Goal: Find specific page/section

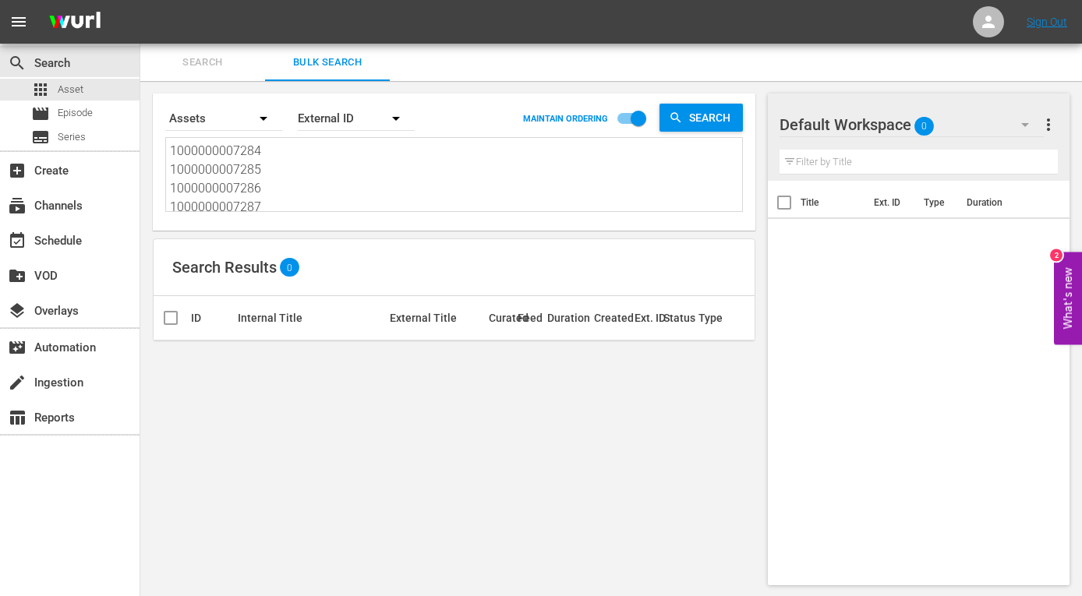
scroll to position [39, 0]
click at [1048, 16] on link "Sign Out" at bounding box center [1046, 22] width 41 height 12
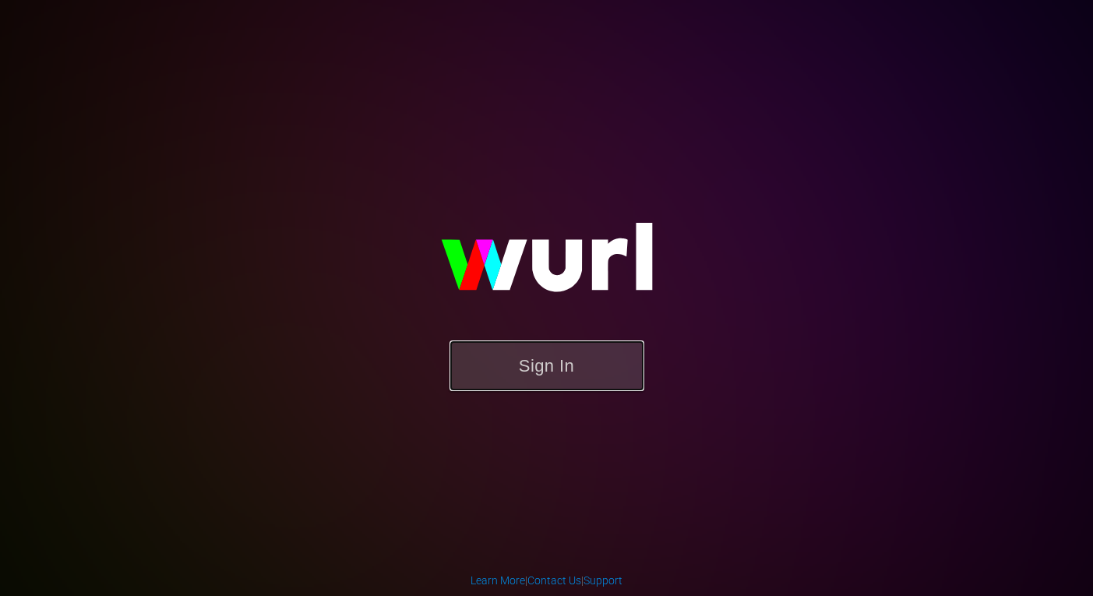
click at [556, 372] on button "Sign In" at bounding box center [547, 366] width 195 height 51
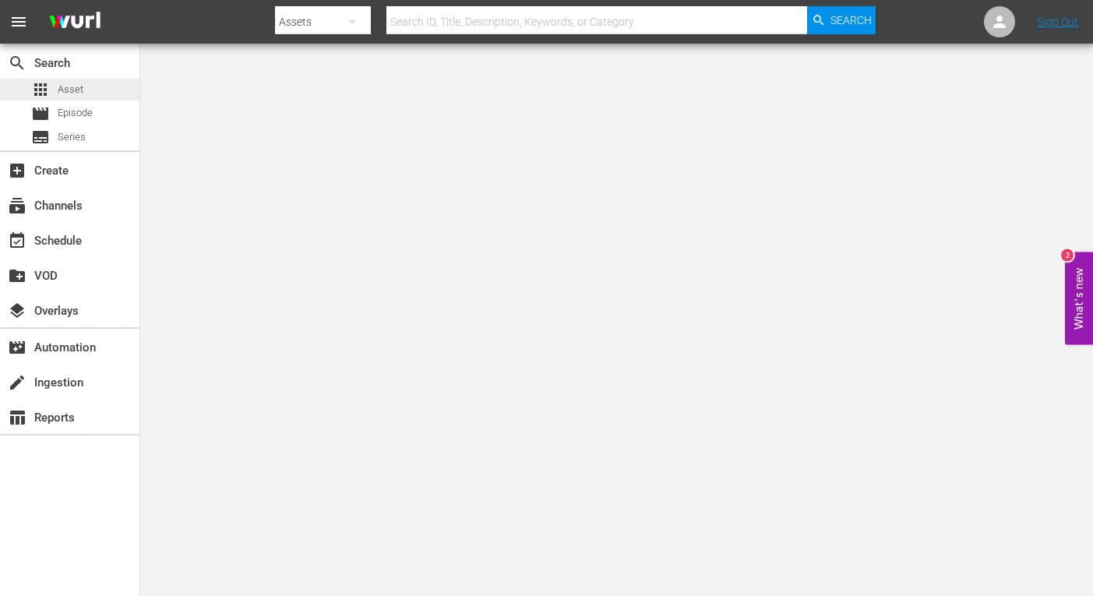
click at [78, 84] on span "Asset" at bounding box center [71, 90] width 26 height 16
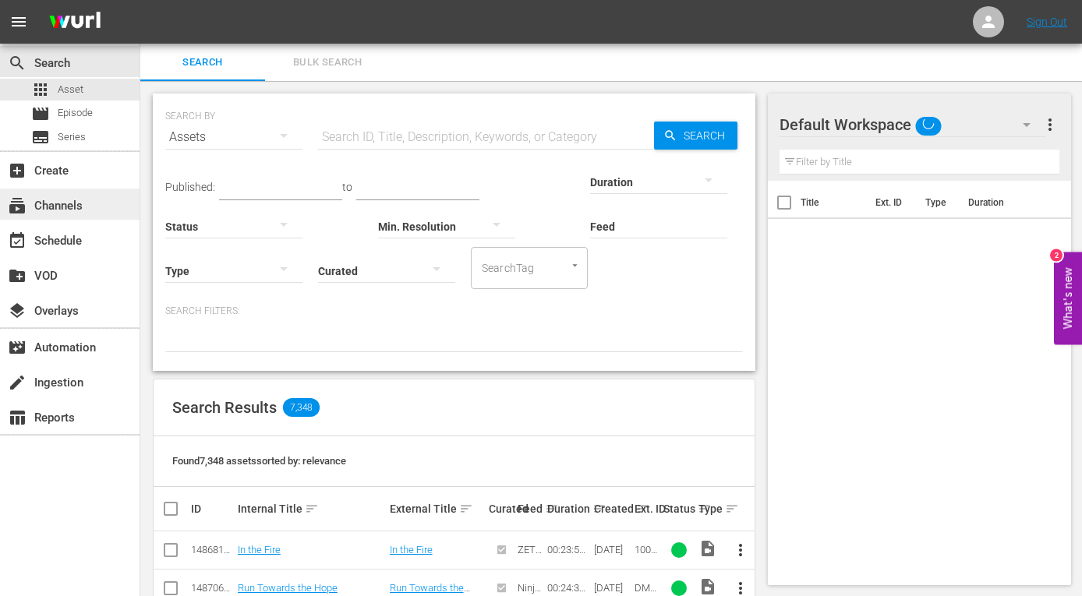
click at [64, 210] on div "subscriptions Channels" at bounding box center [43, 203] width 87 height 14
